Goal: Task Accomplishment & Management: Complete application form

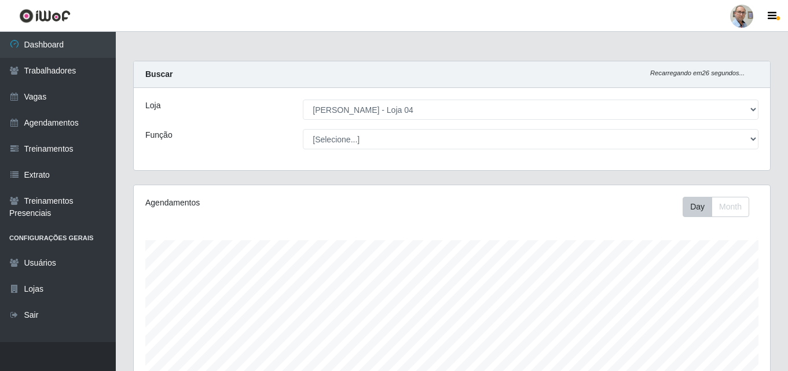
select select "251"
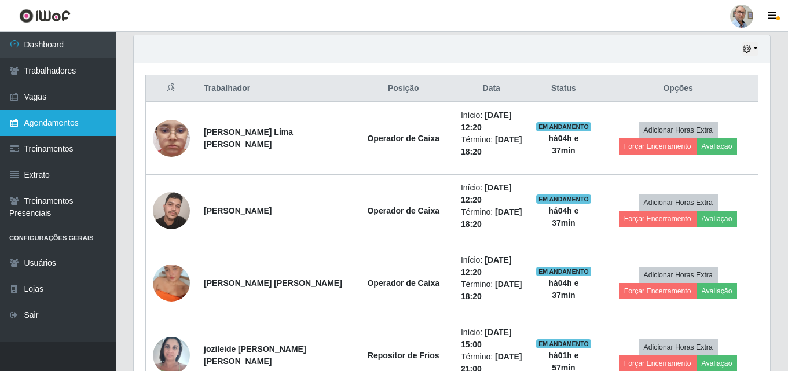
scroll to position [240, 636]
click at [50, 117] on link "Agendamentos" at bounding box center [58, 123] width 116 height 26
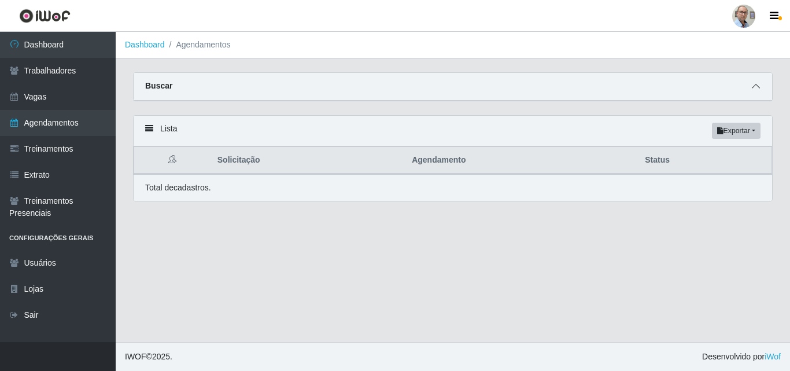
click at [753, 93] on span at bounding box center [756, 86] width 14 height 13
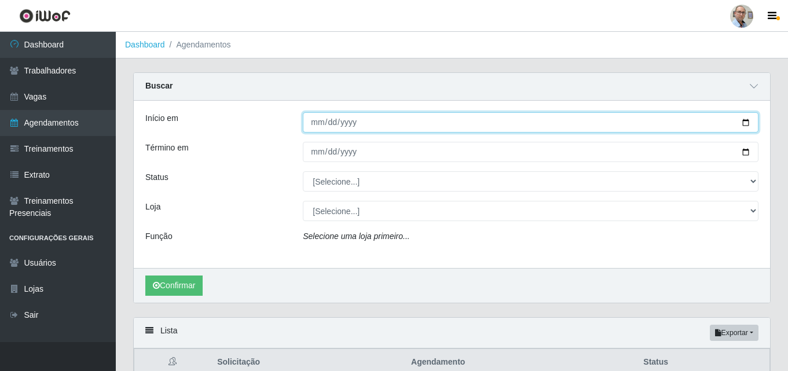
click at [744, 122] on input "Início em" at bounding box center [530, 122] width 455 height 20
type input "[DATE]"
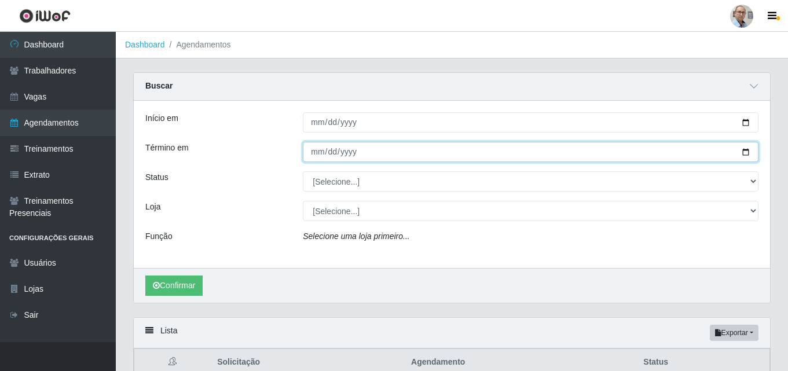
click at [748, 155] on input "Término em" at bounding box center [530, 152] width 455 height 20
type input "[DATE]"
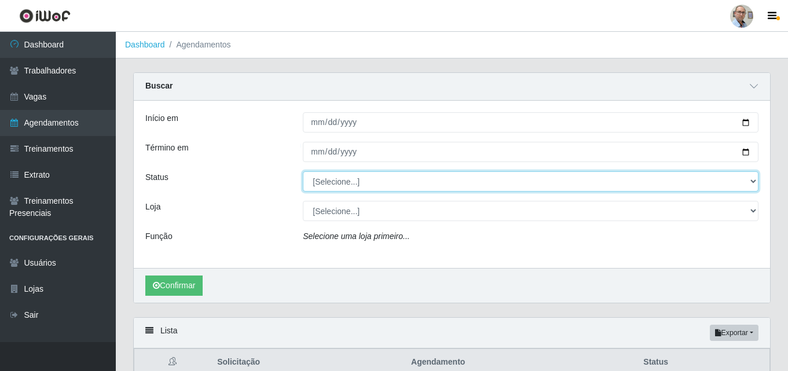
click at [368, 182] on select "[Selecione...] AGENDADO AGUARDANDO LIBERAR EM ANDAMENTO EM REVISÃO FINALIZADO C…" at bounding box center [530, 181] width 455 height 20
select select "AGENDADO"
click at [303, 172] on select "[Selecione...] AGENDADO AGUARDANDO LIBERAR EM ANDAMENTO EM REVISÃO FINALIZADO C…" at bounding box center [530, 181] width 455 height 20
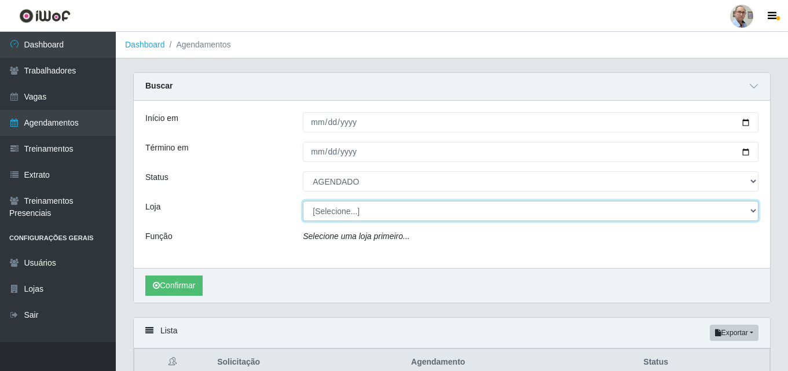
click at [367, 212] on select "[Selecione...] Mar Vermelho - Loja 04" at bounding box center [530, 211] width 455 height 20
select select "251"
click at [303, 201] on select "[Selecione...] Mar Vermelho - Loja 04" at bounding box center [530, 211] width 455 height 20
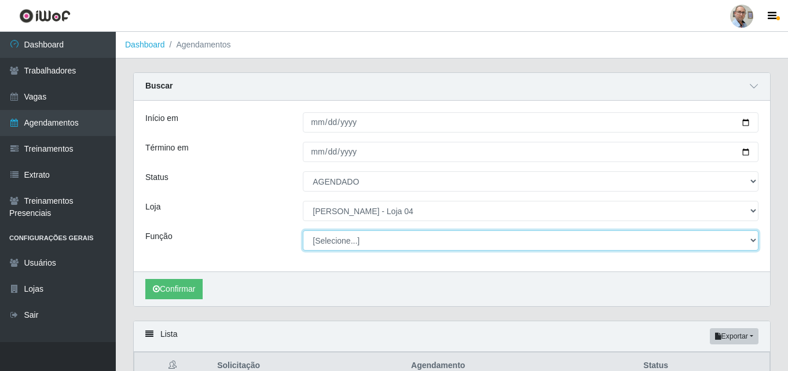
click at [361, 240] on select "[Selecione...] ASG ASG + ASG ++ Auxiliar de Depósito Auxiliar de Depósito + Aux…" at bounding box center [530, 240] width 455 height 20
select select "123"
click at [303, 231] on select "[Selecione...] ASG ASG + ASG ++ Auxiliar de Depósito Auxiliar de Depósito + Aux…" at bounding box center [530, 240] width 455 height 20
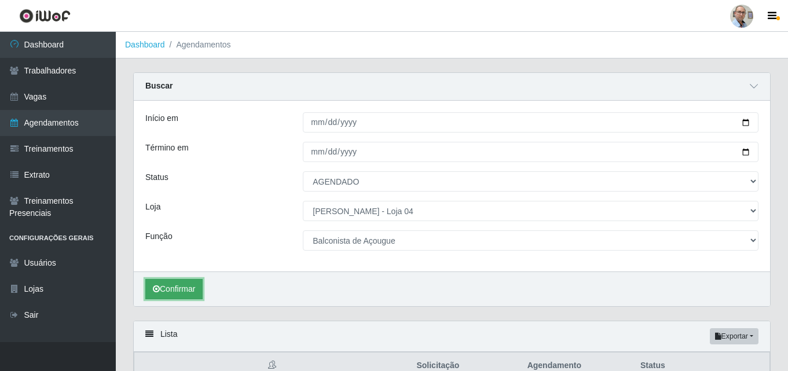
click at [163, 290] on button "Confirmar" at bounding box center [173, 289] width 57 height 20
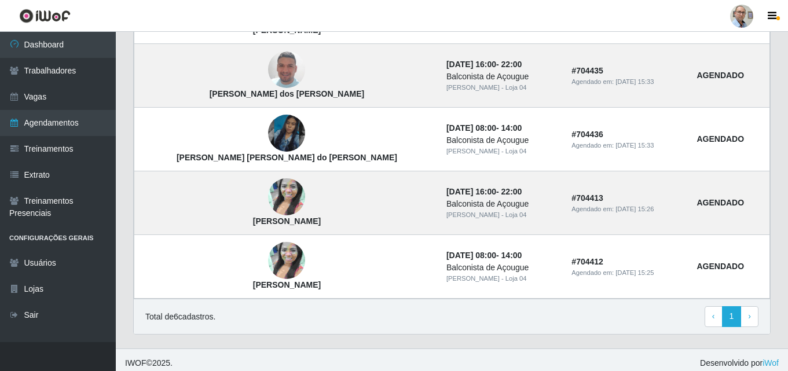
scroll to position [470, 0]
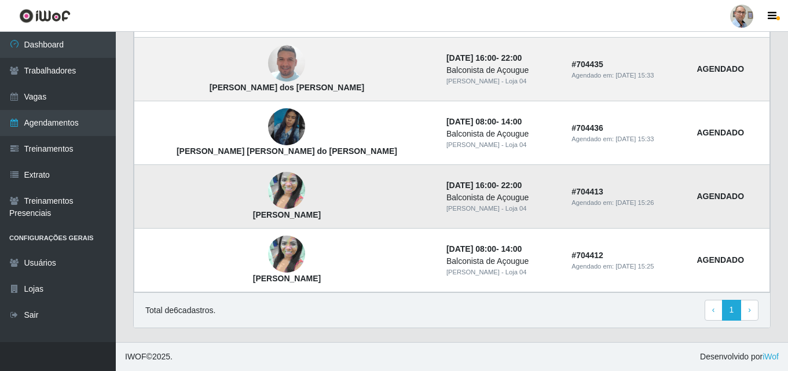
click at [268, 194] on img at bounding box center [286, 191] width 37 height 66
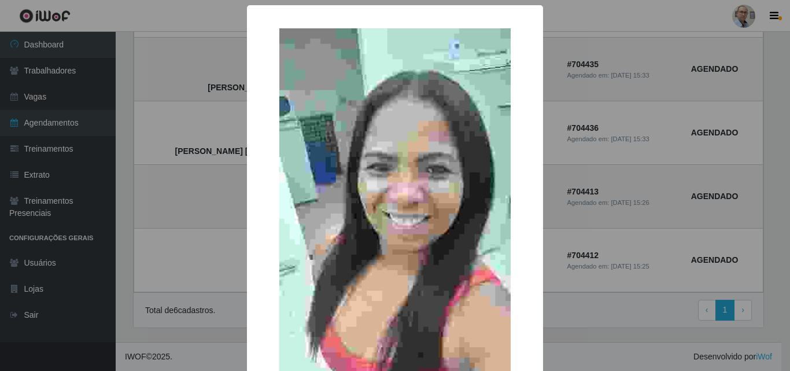
click at [354, 192] on img at bounding box center [395, 233] width 231 height 411
click at [191, 203] on div "× [PERSON_NAME] Lima OK Cancel" at bounding box center [395, 185] width 790 height 371
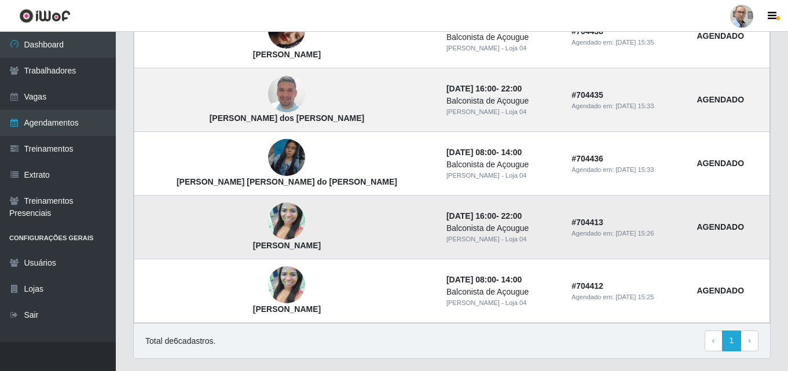
scroll to position [412, 0]
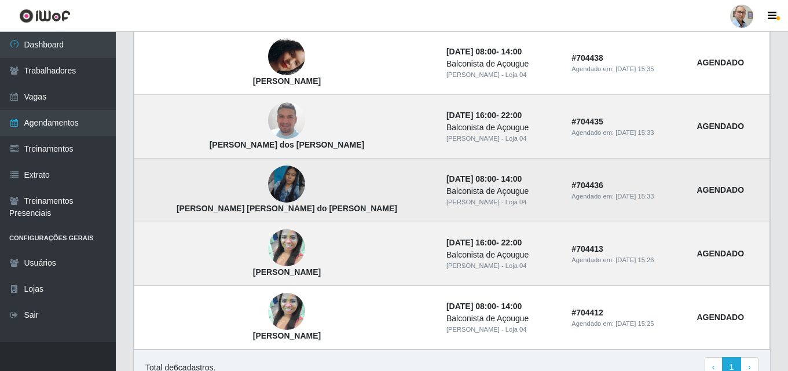
click at [268, 175] on img at bounding box center [286, 184] width 37 height 66
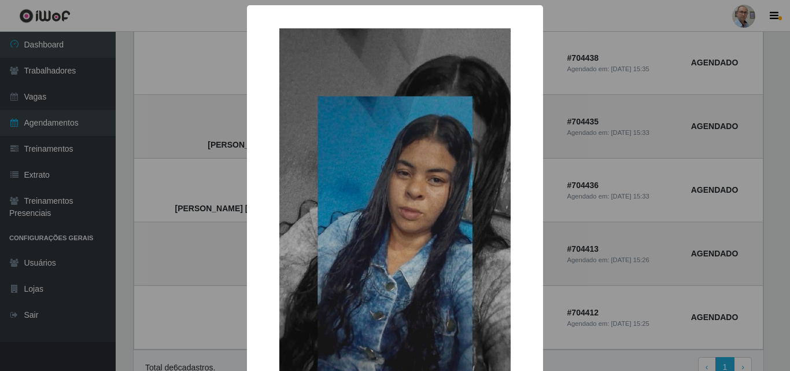
click at [168, 173] on div "× [PERSON_NAME] [PERSON_NAME] do [PERSON_NAME] OK Cancel" at bounding box center [395, 185] width 790 height 371
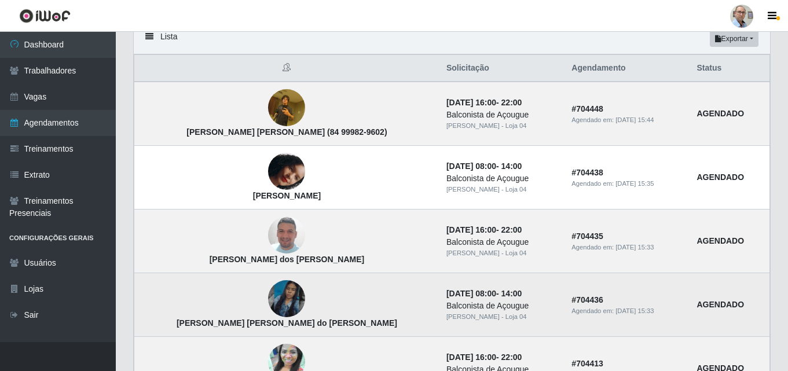
scroll to position [296, 0]
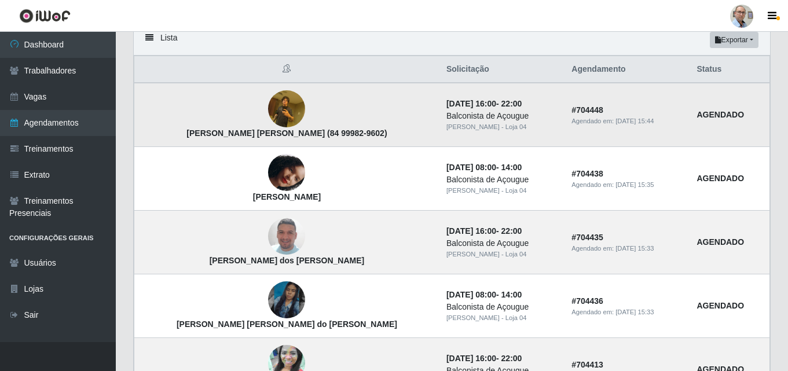
click at [268, 110] on img at bounding box center [286, 108] width 37 height 49
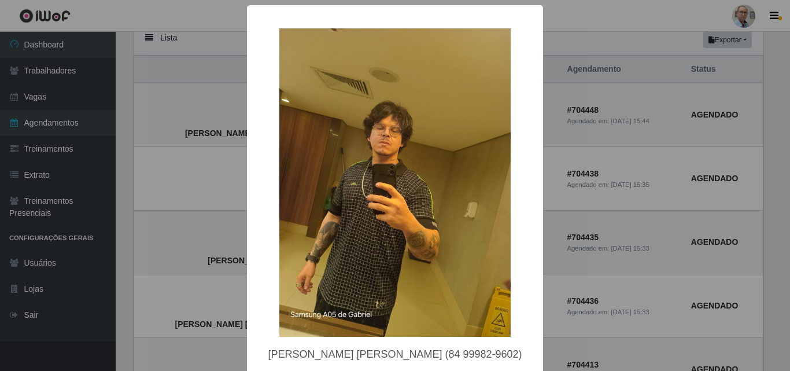
click at [185, 87] on div "× [PERSON_NAME] [PERSON_NAME] (84 99982-9602) OK Cancel" at bounding box center [395, 185] width 790 height 371
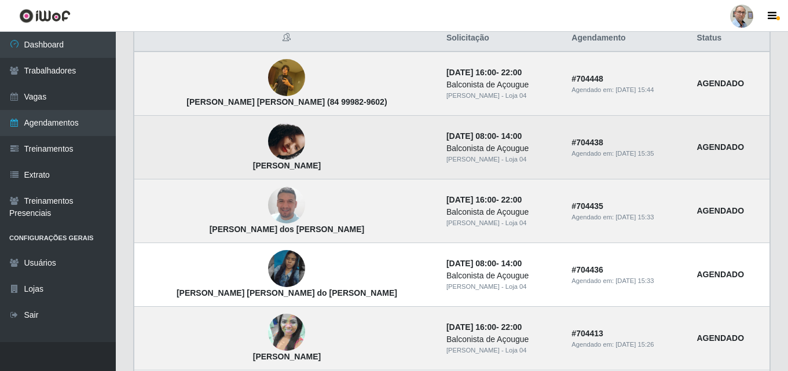
scroll to position [354, 0]
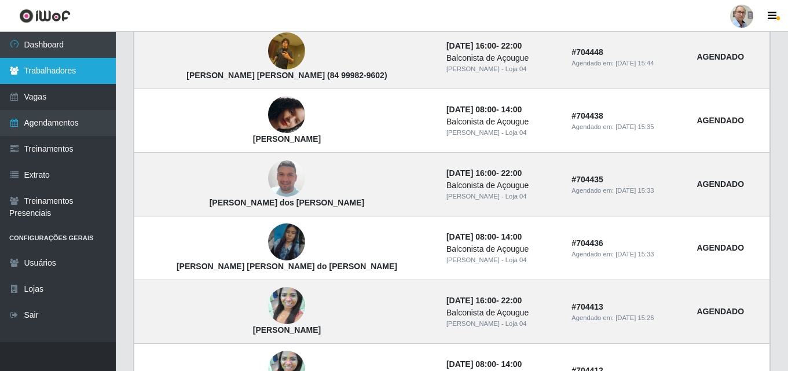
click at [50, 69] on link "Trabalhadores" at bounding box center [58, 71] width 116 height 26
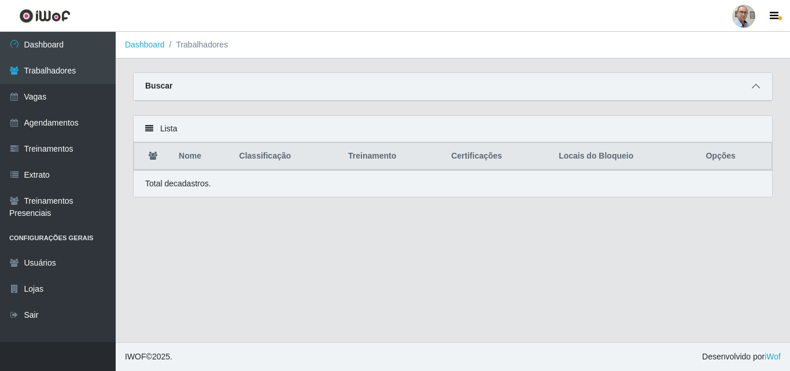
click at [757, 86] on icon at bounding box center [756, 86] width 8 height 8
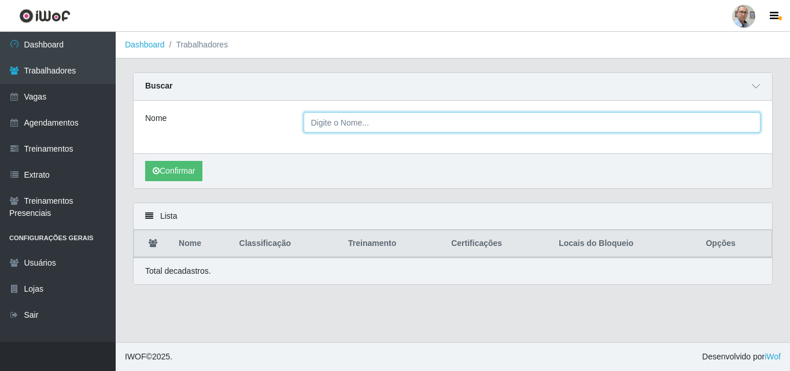
click at [692, 123] on input "Nome" at bounding box center [533, 122] width 458 height 20
type input "[PERSON_NAME]"
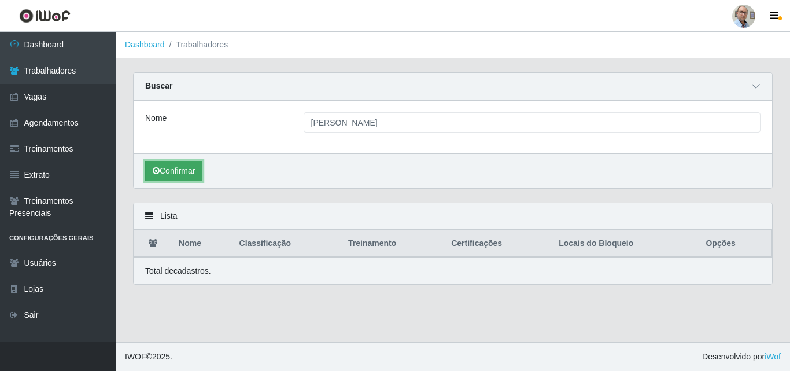
click at [172, 172] on button "Confirmar" at bounding box center [173, 171] width 57 height 20
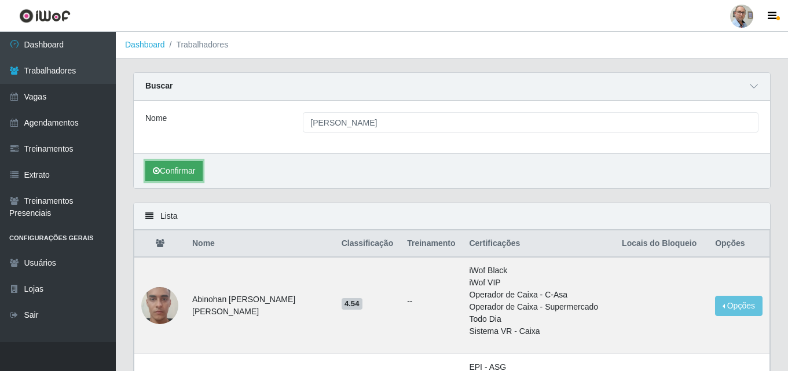
click at [169, 169] on button "Confirmar" at bounding box center [173, 171] width 57 height 20
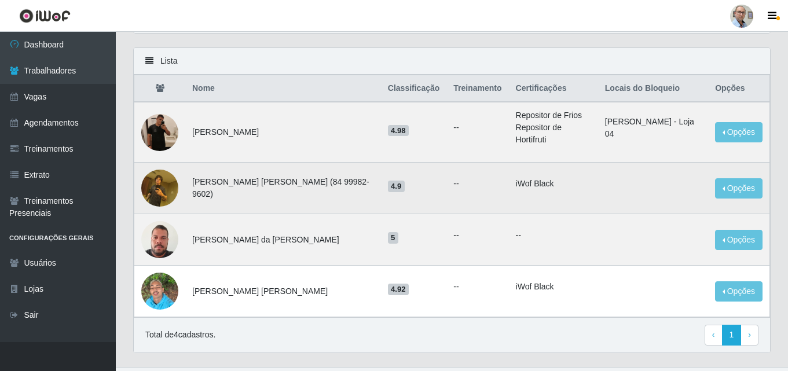
scroll to position [172, 0]
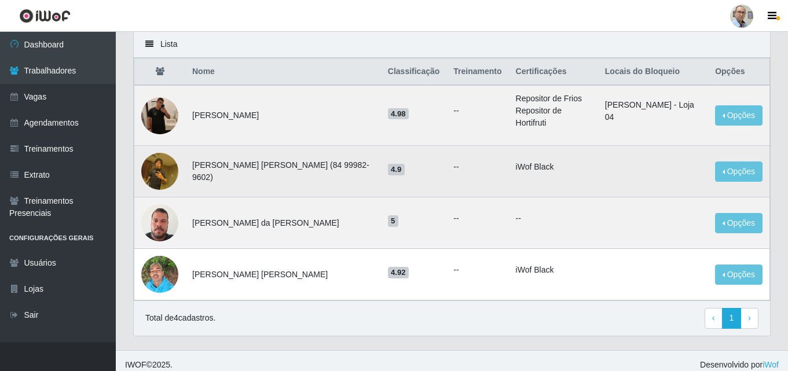
click at [157, 159] on img at bounding box center [159, 170] width 37 height 49
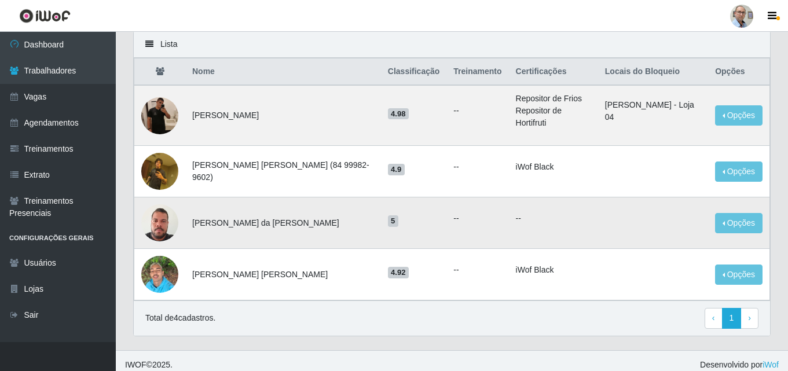
click at [163, 223] on img at bounding box center [159, 222] width 37 height 49
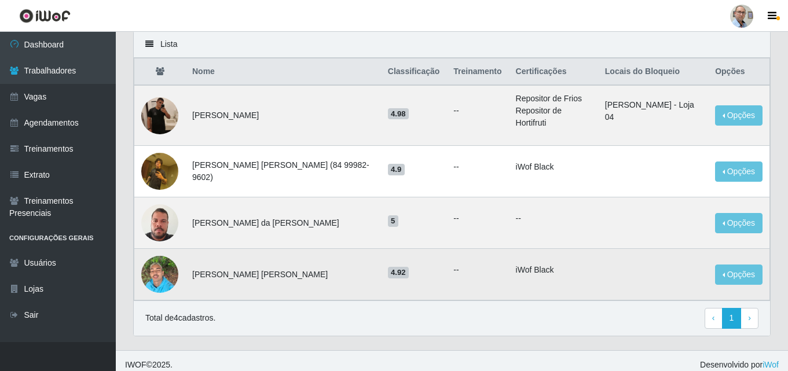
click at [160, 277] on img at bounding box center [159, 273] width 37 height 49
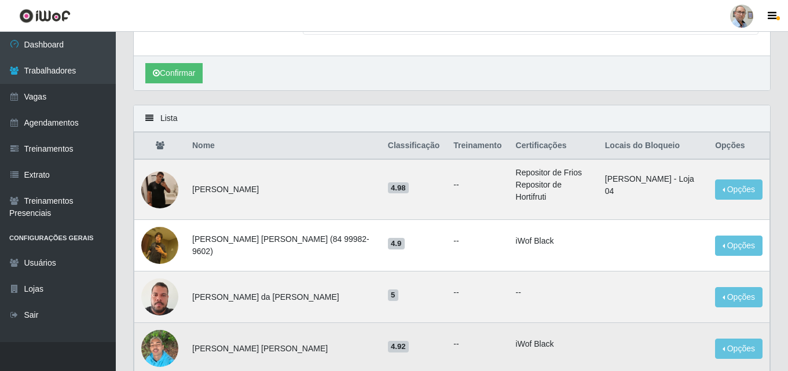
scroll to position [0, 0]
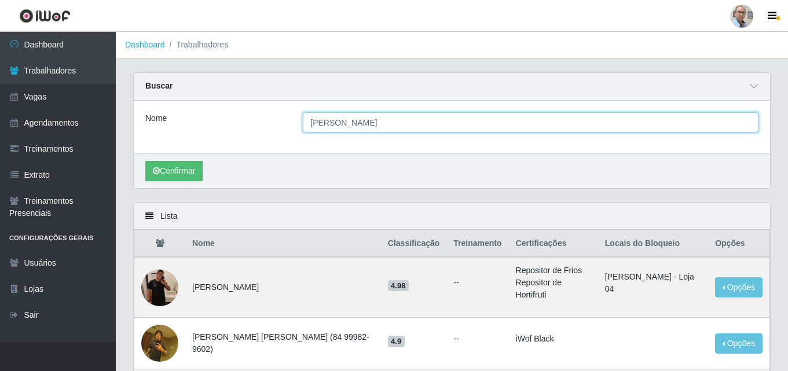
drag, startPoint x: 393, startPoint y: 127, endPoint x: 166, endPoint y: 125, distance: 226.9
click at [166, 125] on div "Nome [PERSON_NAME]" at bounding box center [452, 122] width 630 height 20
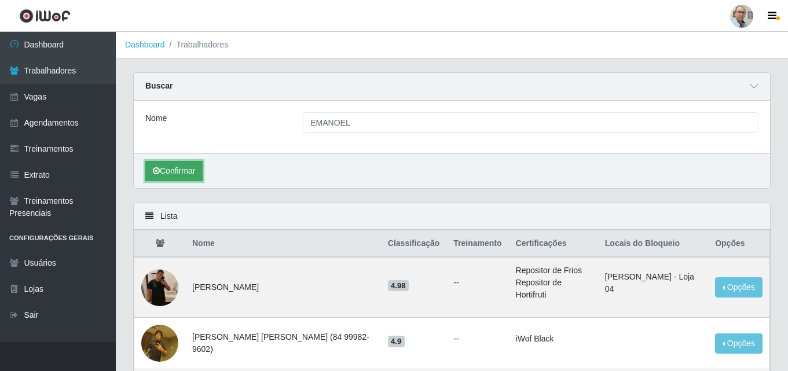
click at [174, 170] on button "Confirmar" at bounding box center [173, 171] width 57 height 20
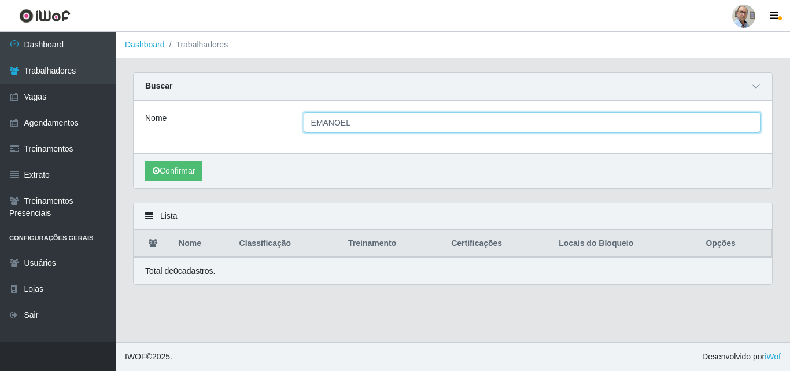
click at [354, 123] on input "EMANOEL" at bounding box center [533, 122] width 458 height 20
type input "EMAN"
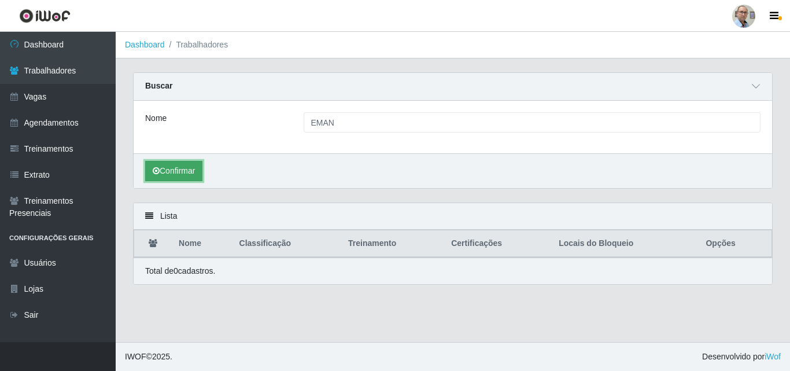
click at [171, 172] on button "Confirmar" at bounding box center [173, 171] width 57 height 20
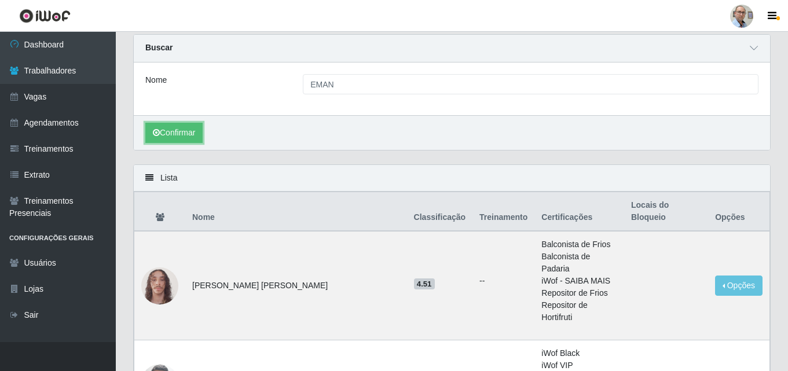
scroll to position [116, 0]
